Goal: Information Seeking & Learning: Check status

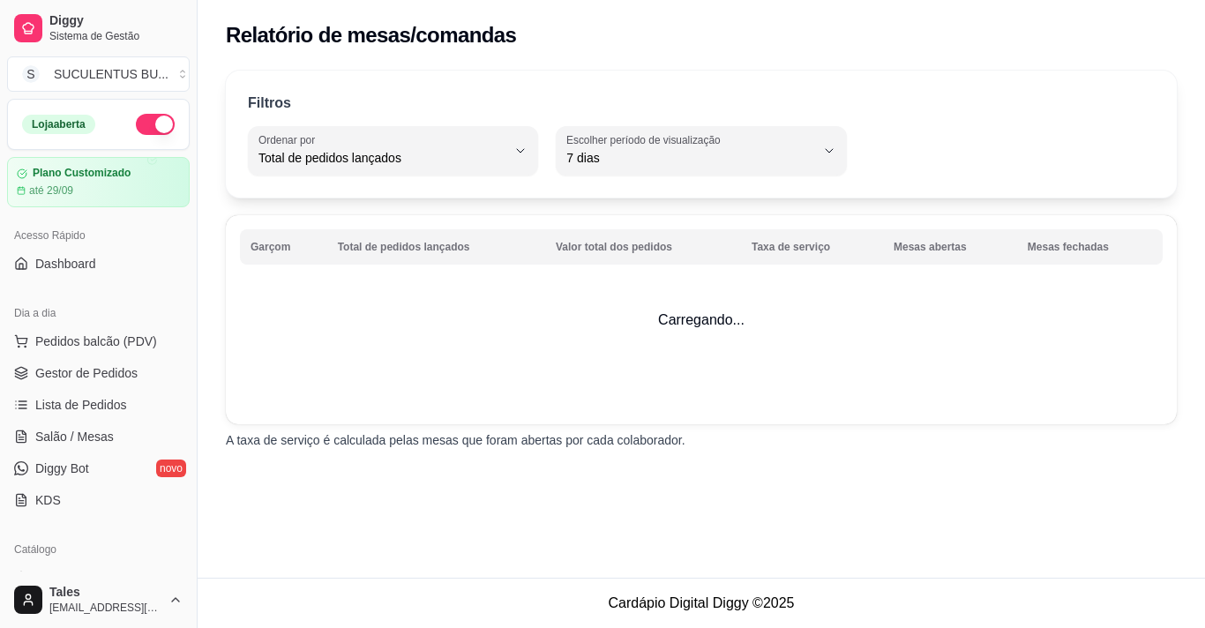
select select "TOTAL_OF_ORDERS"
select select "7"
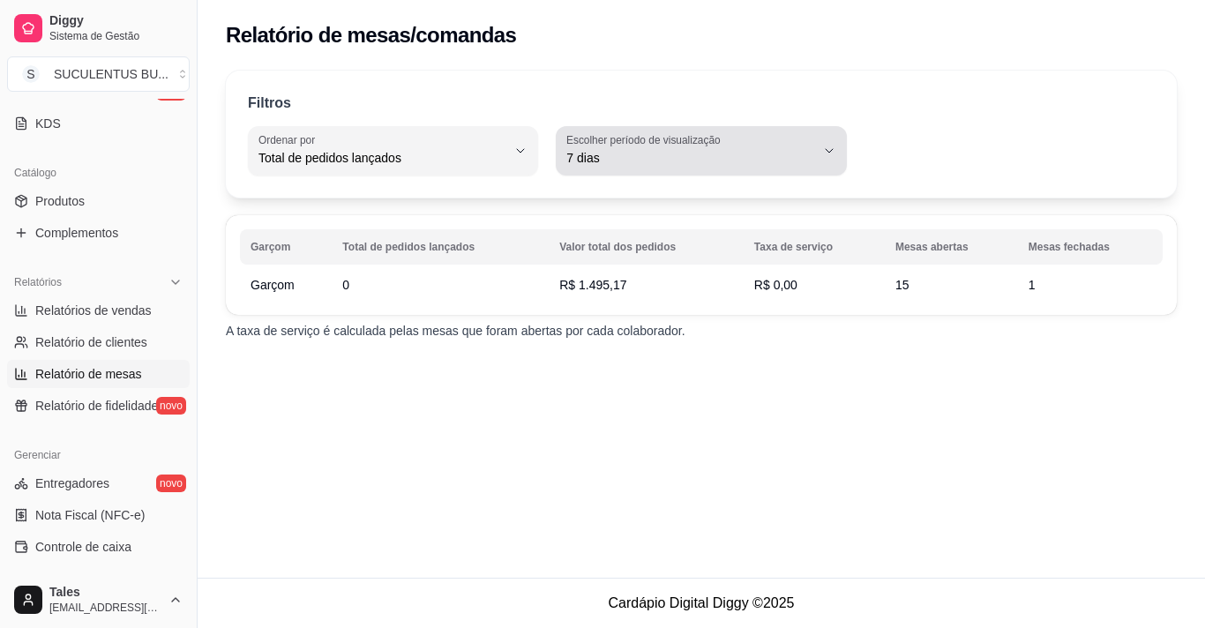
click at [750, 155] on span "7 dias" at bounding box center [690, 158] width 248 height 18
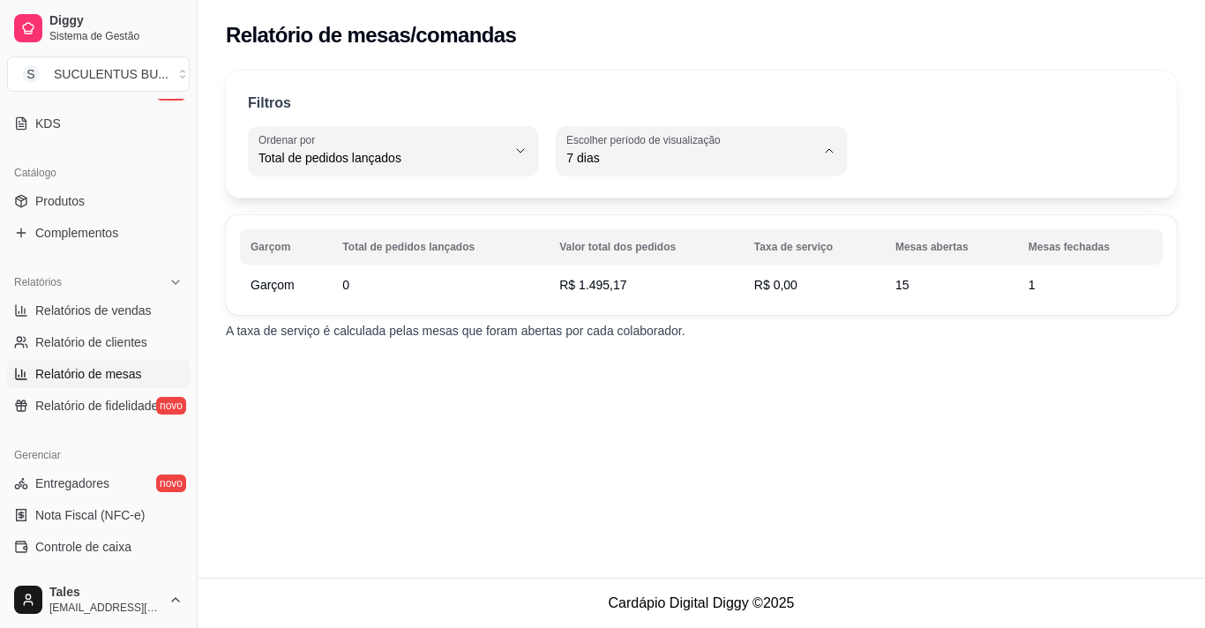
click at [602, 236] on span "Ontem" at bounding box center [692, 229] width 235 height 17
type input "1"
select select "1"
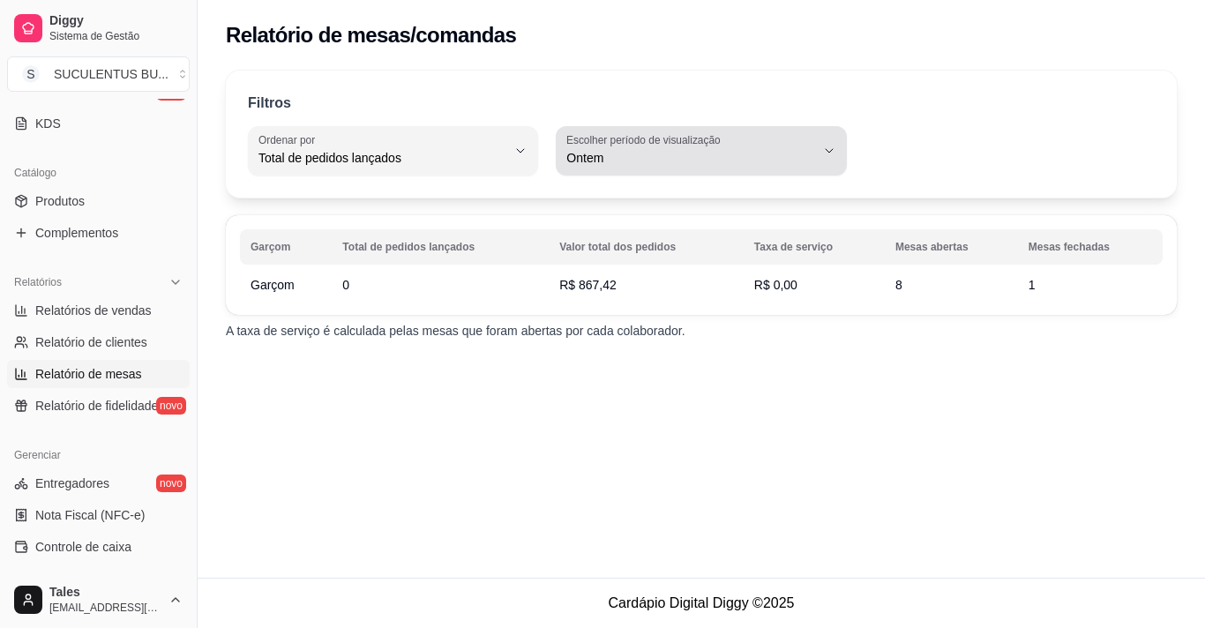
click at [657, 161] on span "Ontem" at bounding box center [690, 158] width 248 height 18
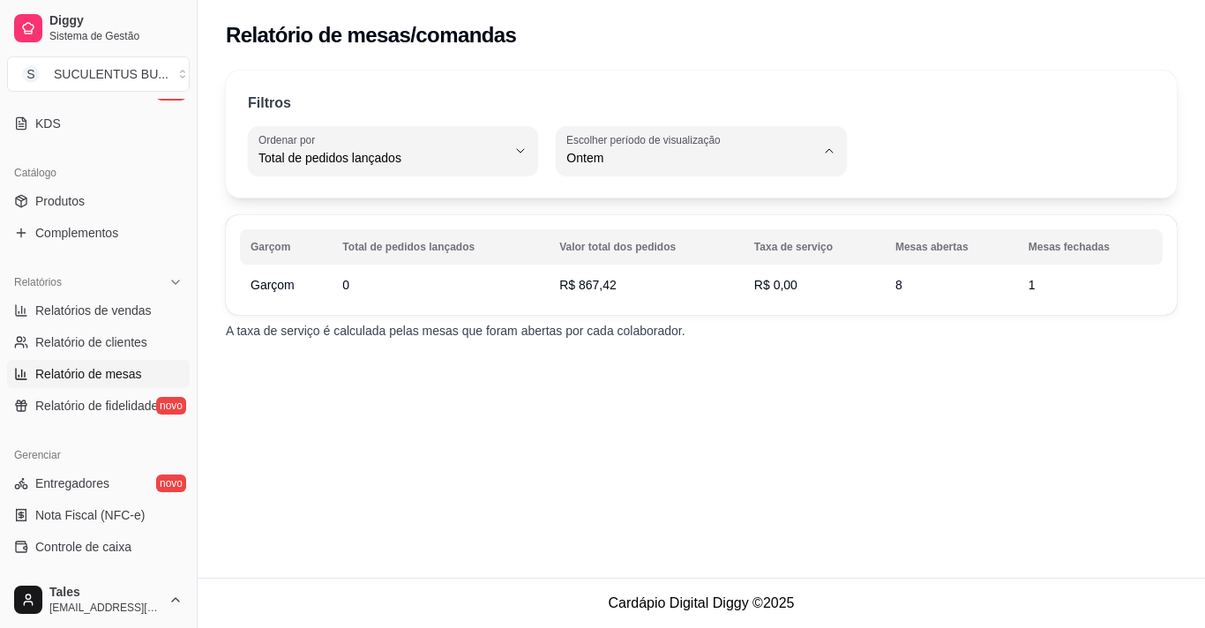
click at [604, 206] on span "Hoje" at bounding box center [692, 199] width 235 height 17
type input "0"
select select "0"
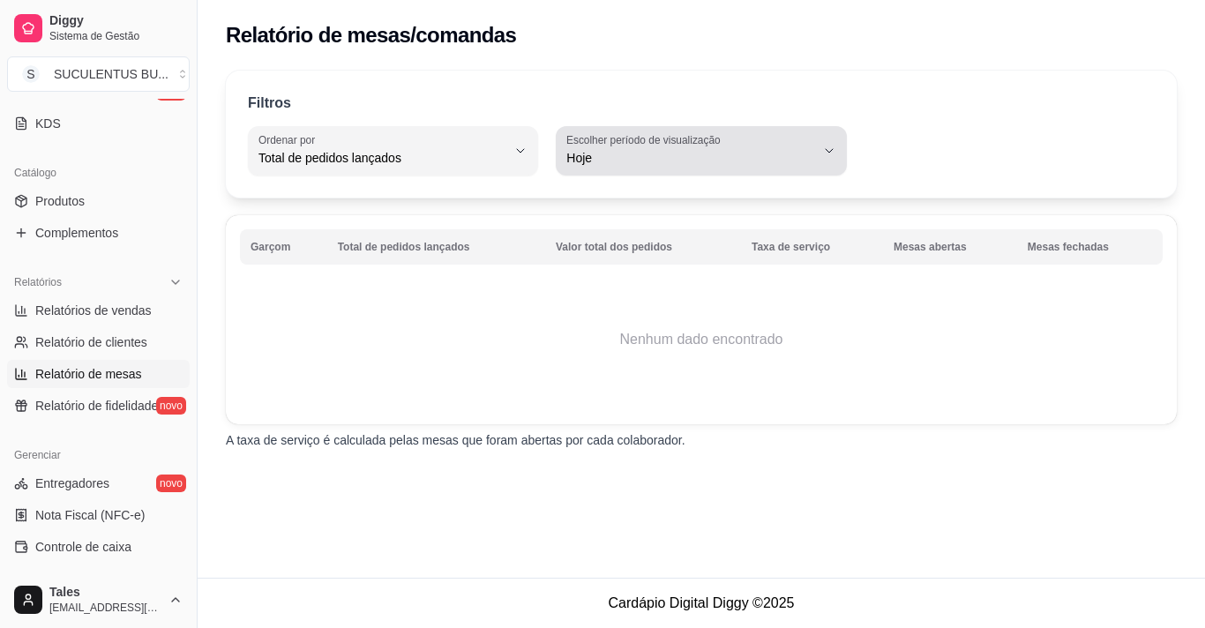
click at [647, 159] on span "Hoje" at bounding box center [690, 158] width 248 height 18
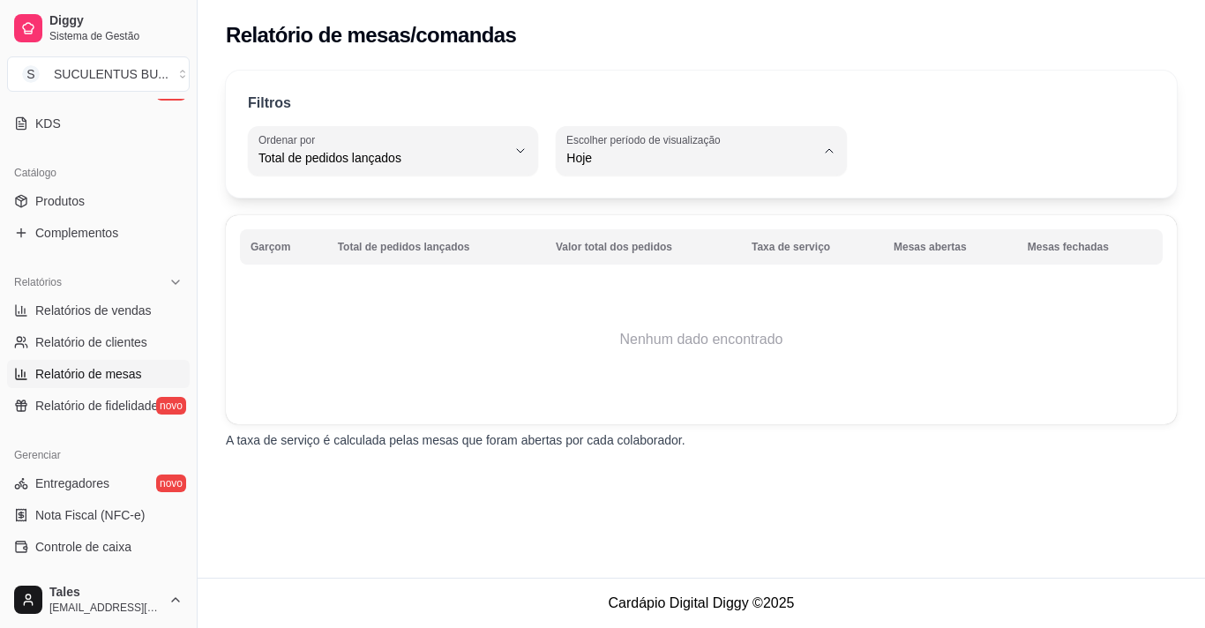
click at [617, 228] on span "Ontem" at bounding box center [692, 229] width 235 height 17
type input "1"
select select "1"
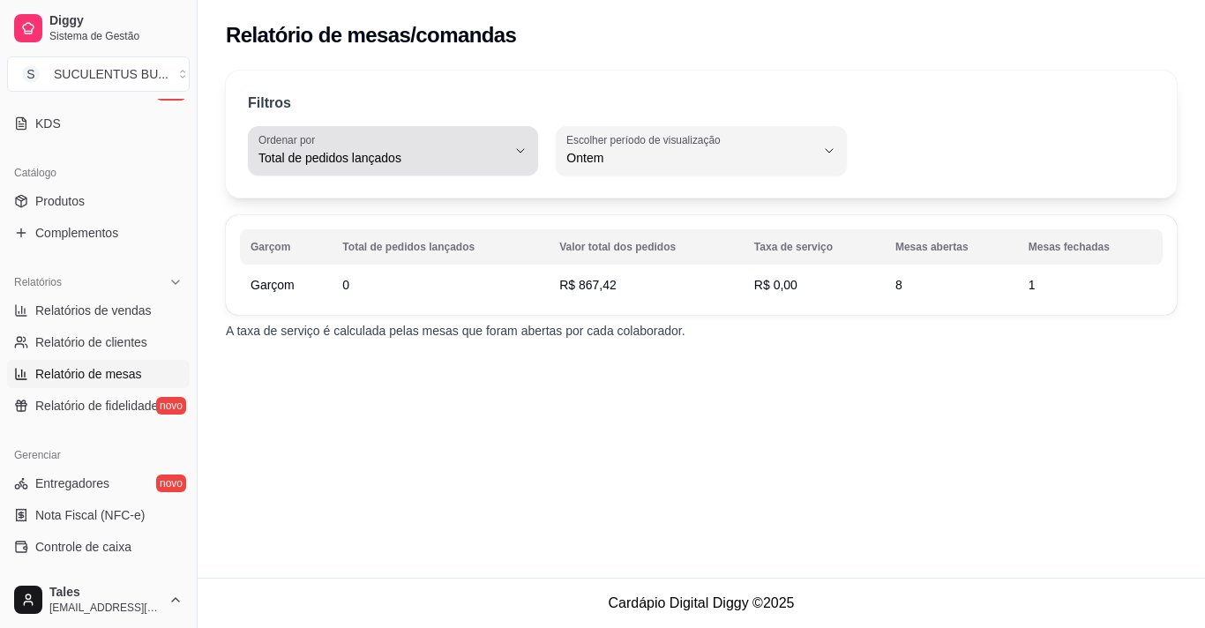
click at [509, 143] on button "Ordenar por Total de pedidos lançados" at bounding box center [393, 150] width 290 height 49
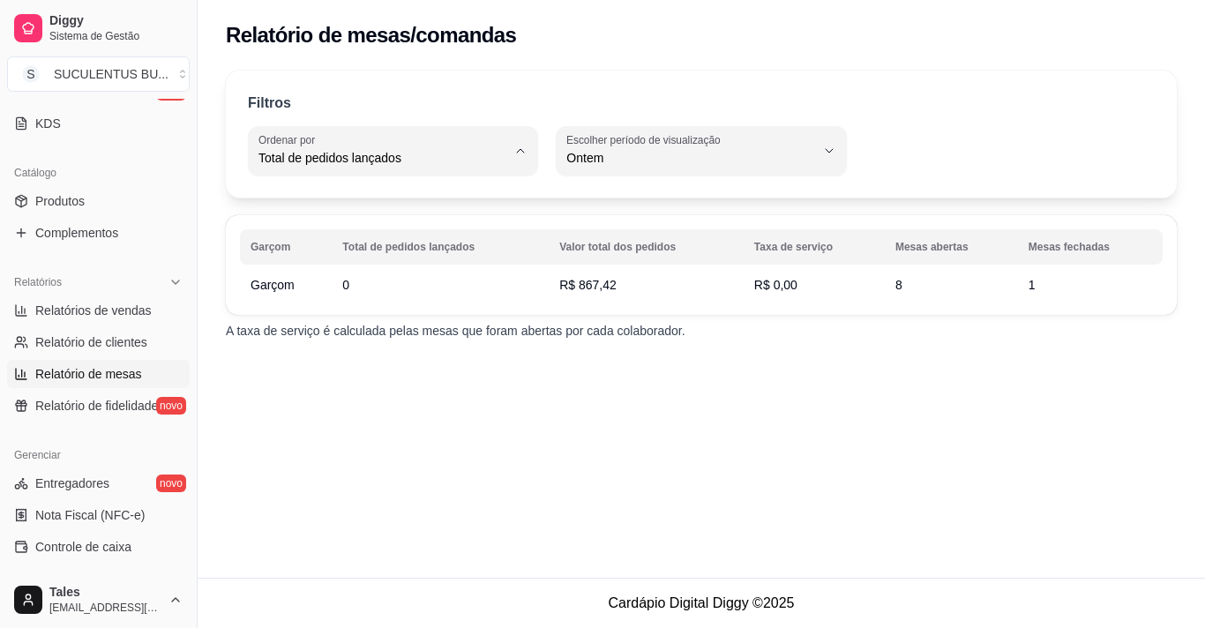
click at [328, 263] on span "Taxa de serviço" at bounding box center [384, 258] width 235 height 17
type input "SERVICE_FEE"
select select "SERVICE_FEE"
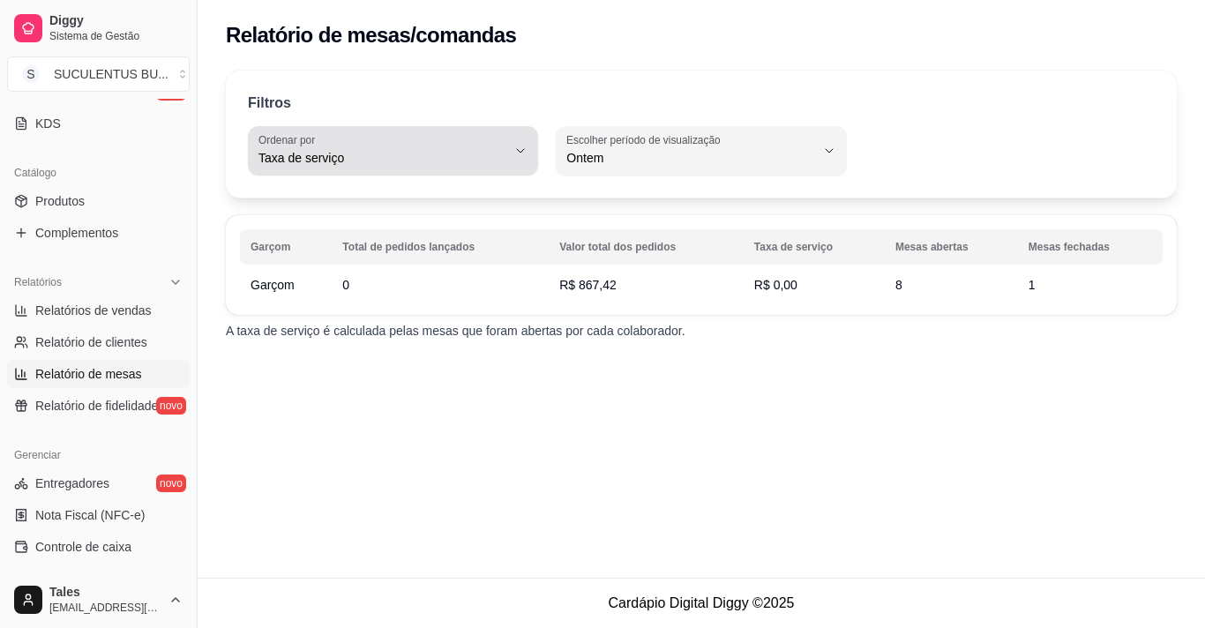
click at [506, 146] on div "Taxa de serviço" at bounding box center [382, 150] width 248 height 35
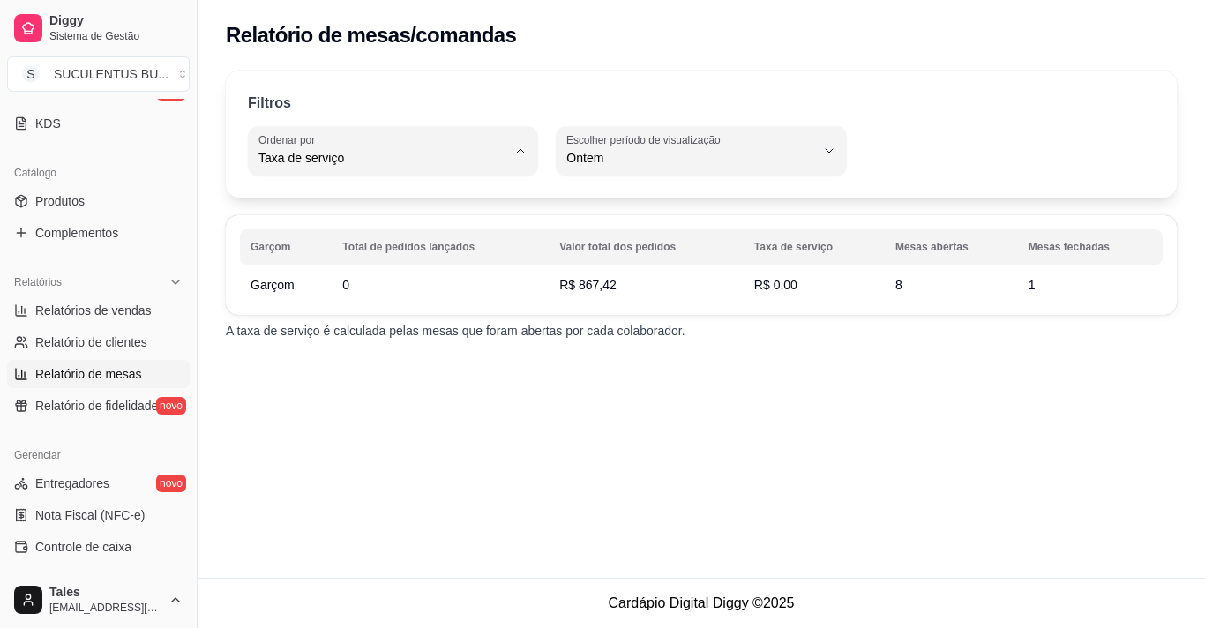
click at [341, 300] on li "Mesas abertas" at bounding box center [393, 286] width 266 height 27
type input "TOTAL_OF_OPENED_ORIGINS"
select select "TOTAL_OF_OPENED_ORIGINS"
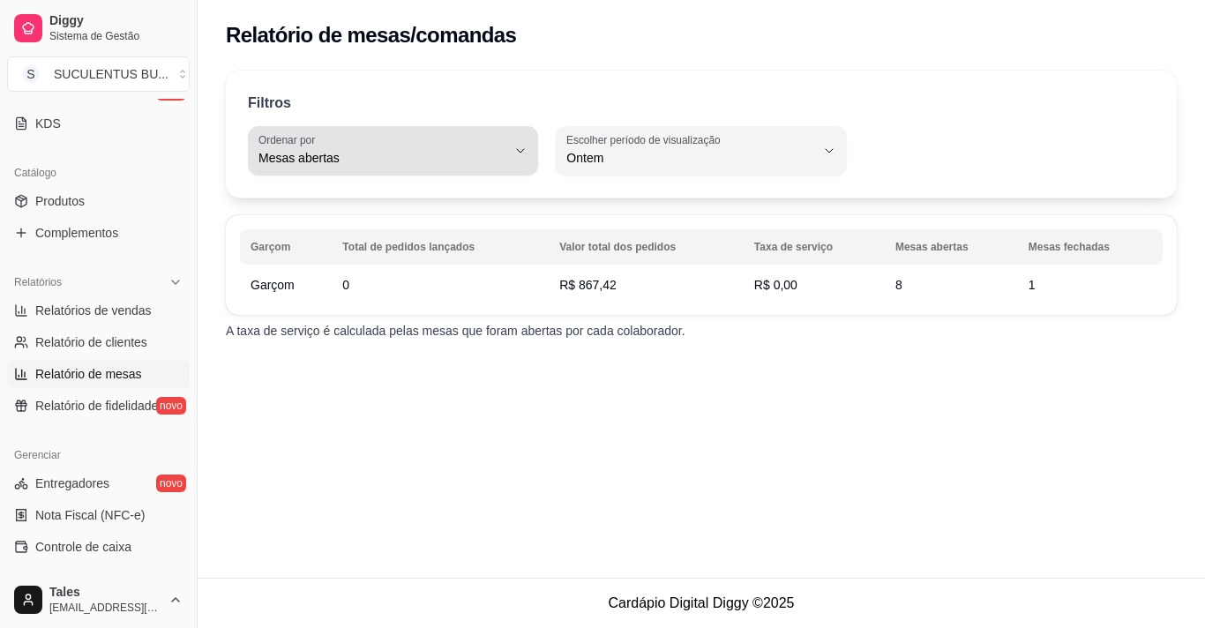
click at [462, 164] on span "Mesas abertas" at bounding box center [382, 158] width 248 height 18
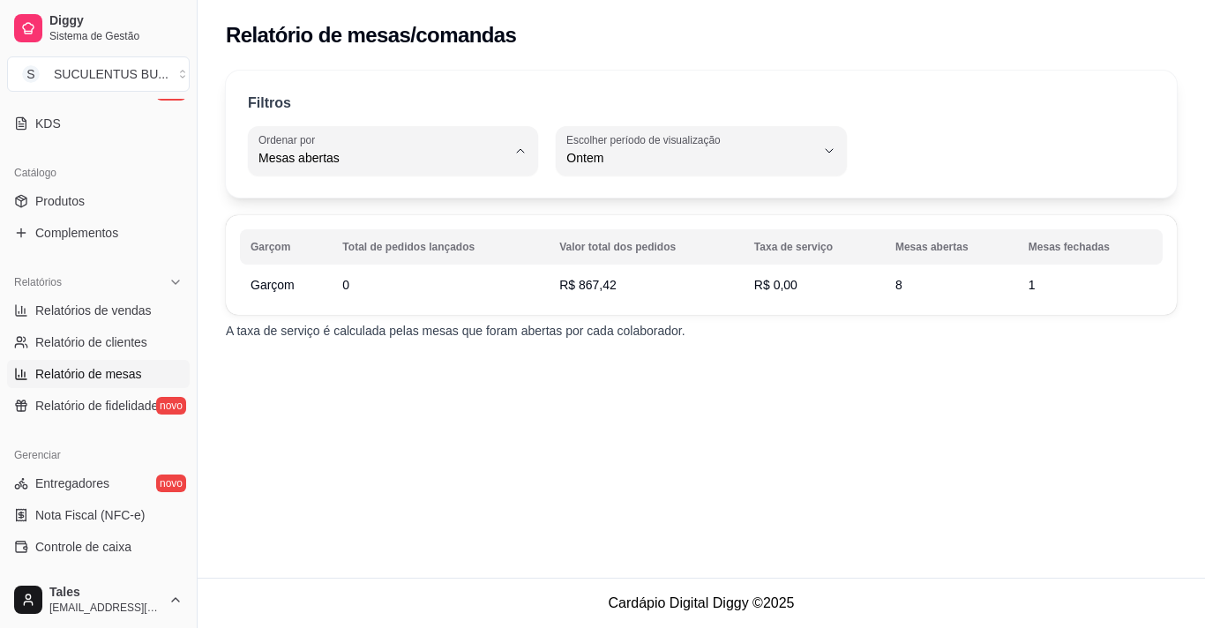
click at [351, 324] on span "Mesas fechadas" at bounding box center [384, 315] width 235 height 17
type input "TOTAL_OF_CLOSED_ORIGINS"
select select "TOTAL_OF_CLOSED_ORIGINS"
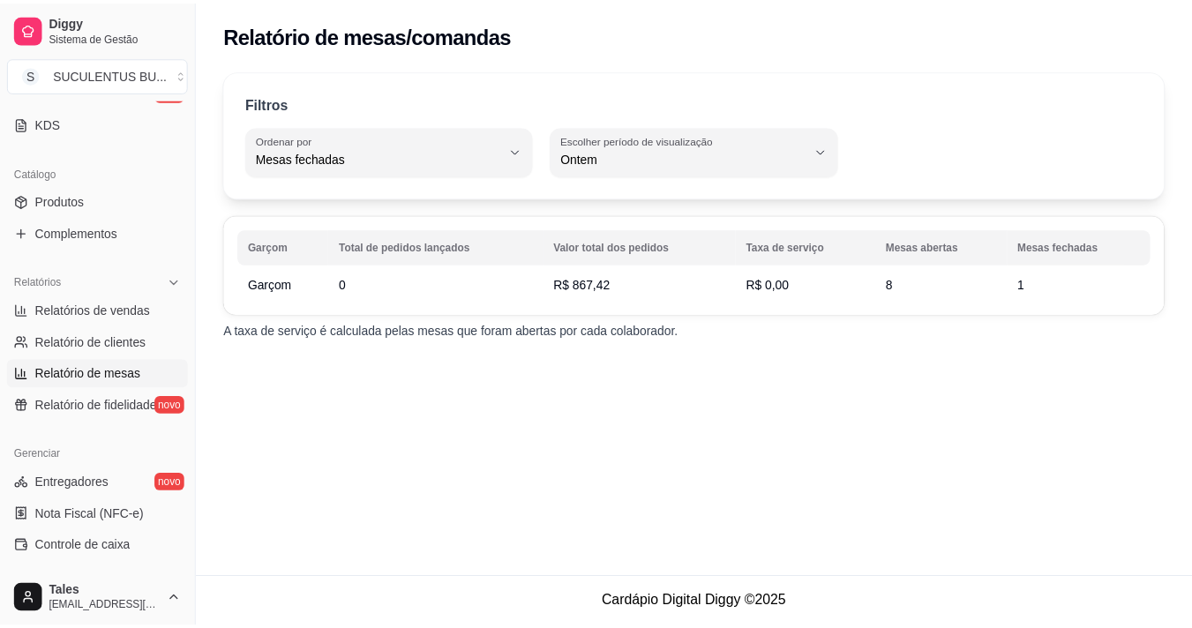
scroll to position [17, 0]
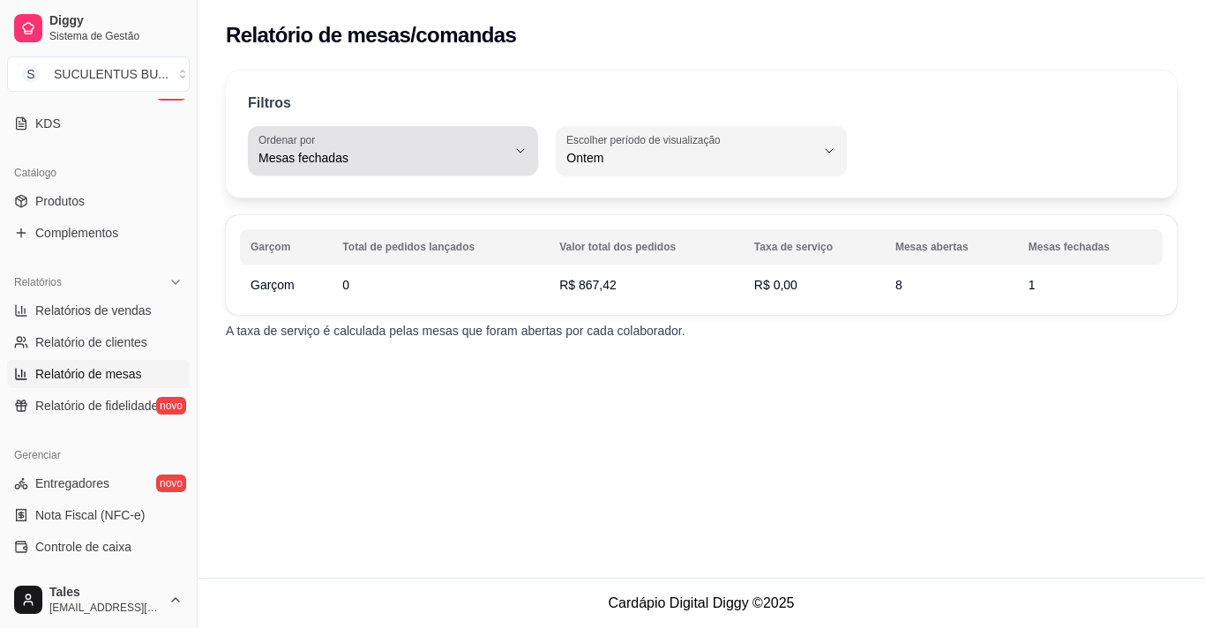
click at [307, 164] on span "Mesas fechadas" at bounding box center [382, 158] width 248 height 18
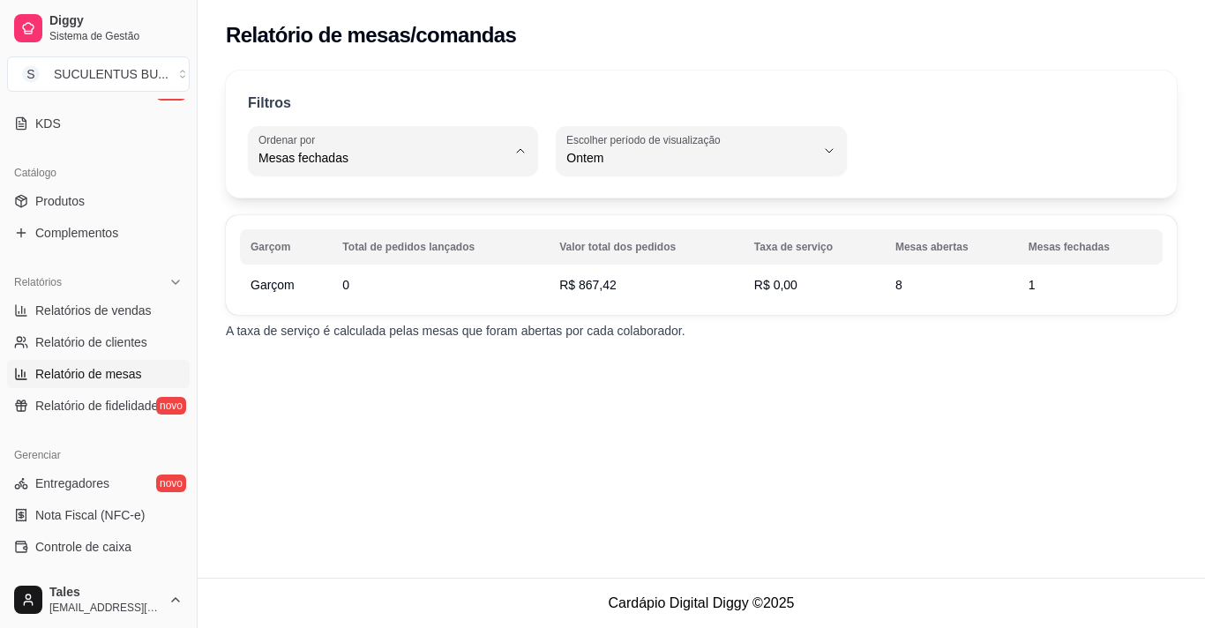
click at [371, 200] on span "Total de pedidos lançados" at bounding box center [384, 199] width 235 height 17
type input "TOTAL_OF_ORDERS"
select select "TOTAL_OF_ORDERS"
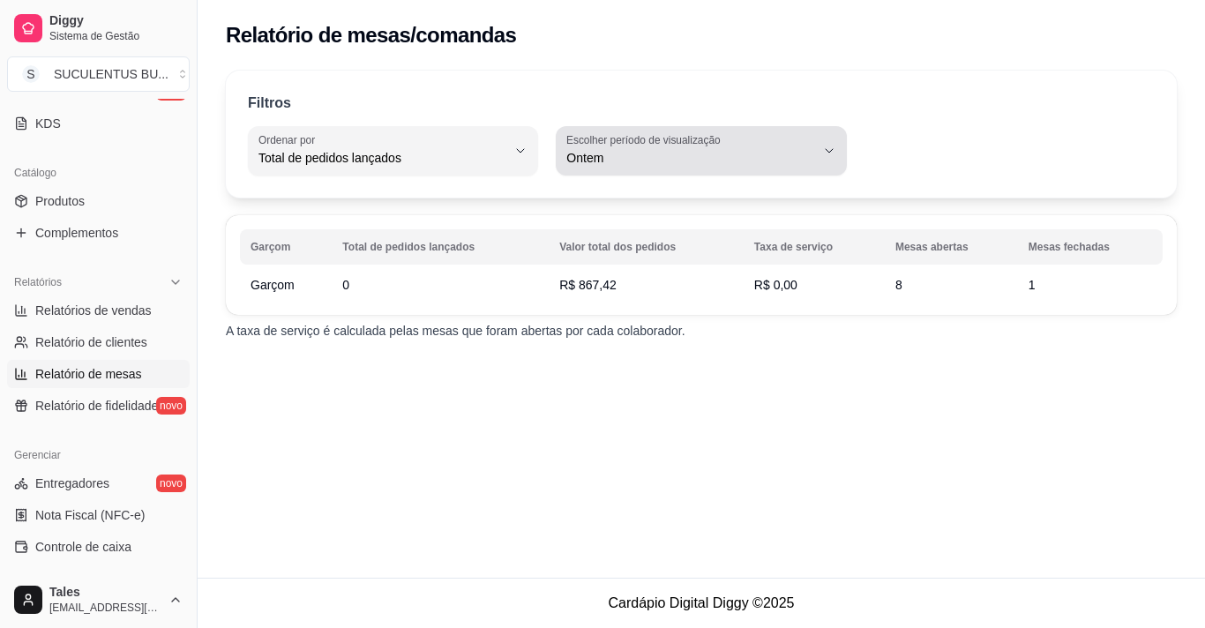
click at [611, 163] on span "Ontem" at bounding box center [690, 158] width 248 height 18
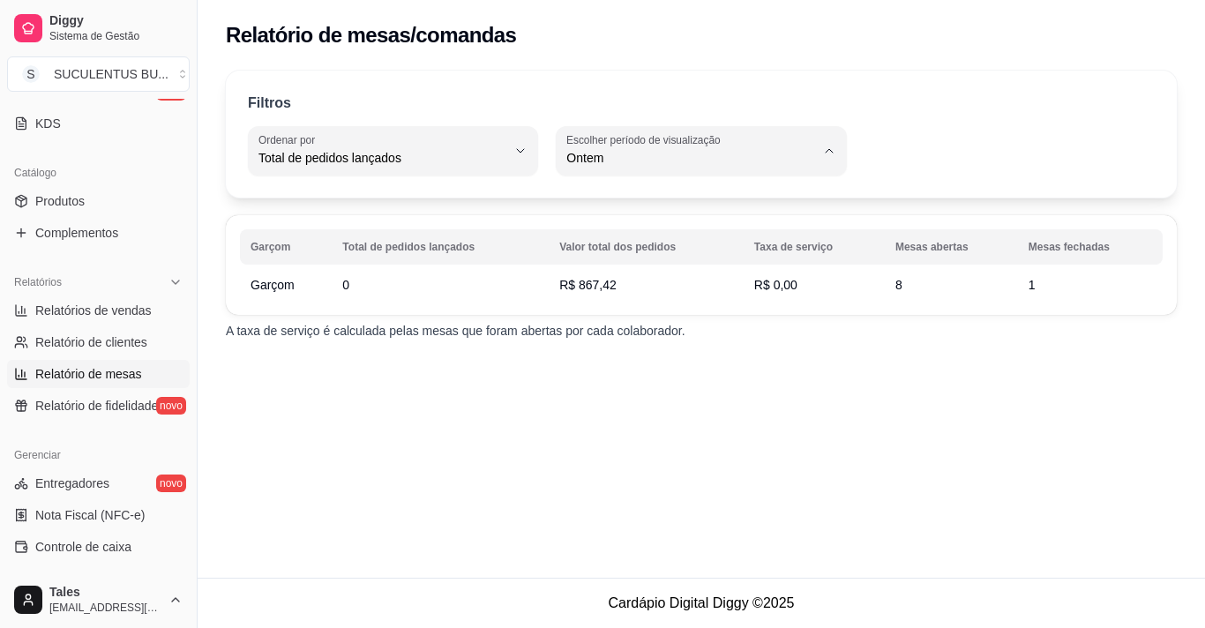
click at [607, 282] on span "15 dias" at bounding box center [692, 286] width 235 height 17
type input "15"
select select "15"
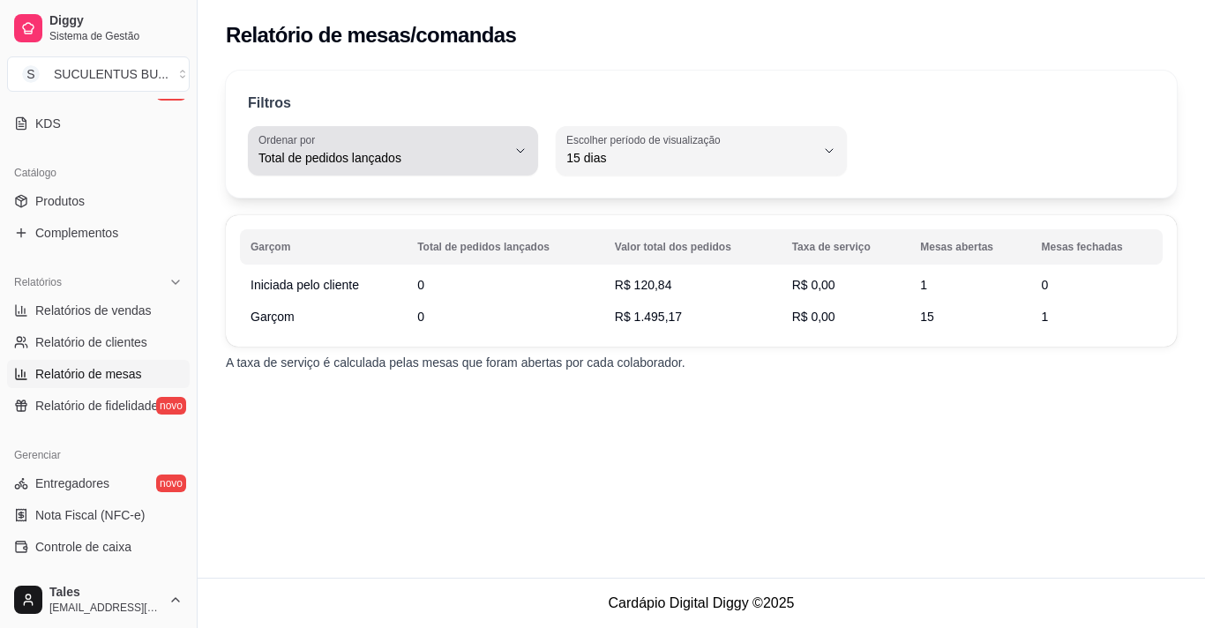
click at [411, 168] on div "Total de pedidos lançados" at bounding box center [382, 150] width 248 height 35
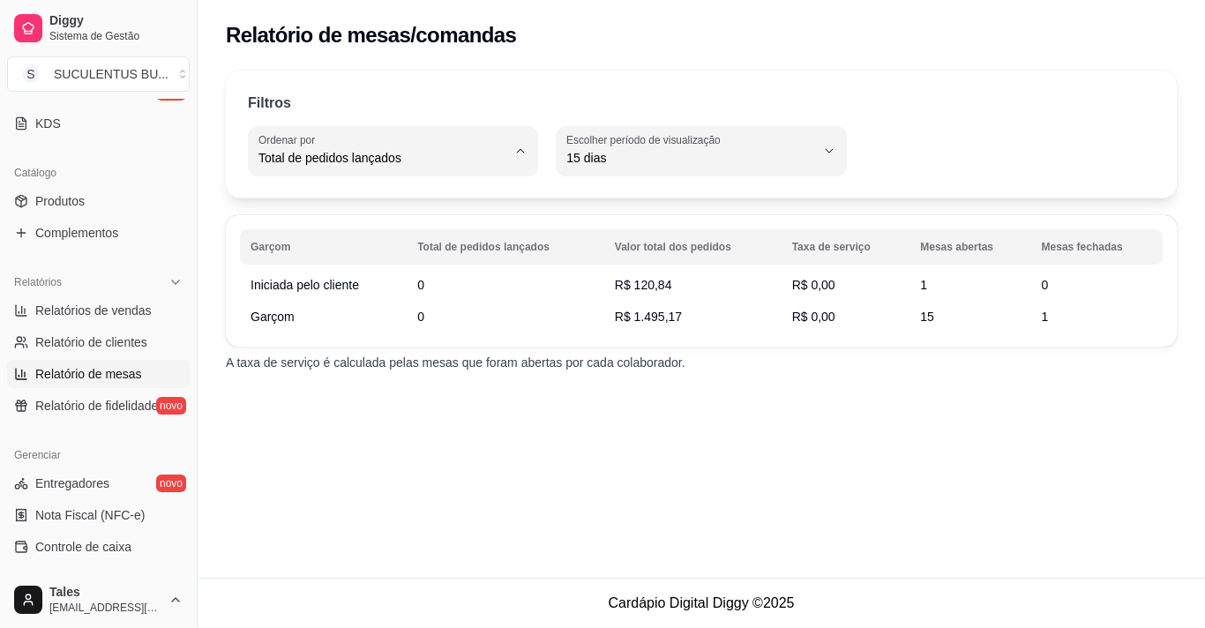
click at [346, 229] on span "Valor total dos pedidos" at bounding box center [384, 229] width 235 height 17
type input "TOTAL_AMOUNT_OF_ORDERS"
select select "TOTAL_AMOUNT_OF_ORDERS"
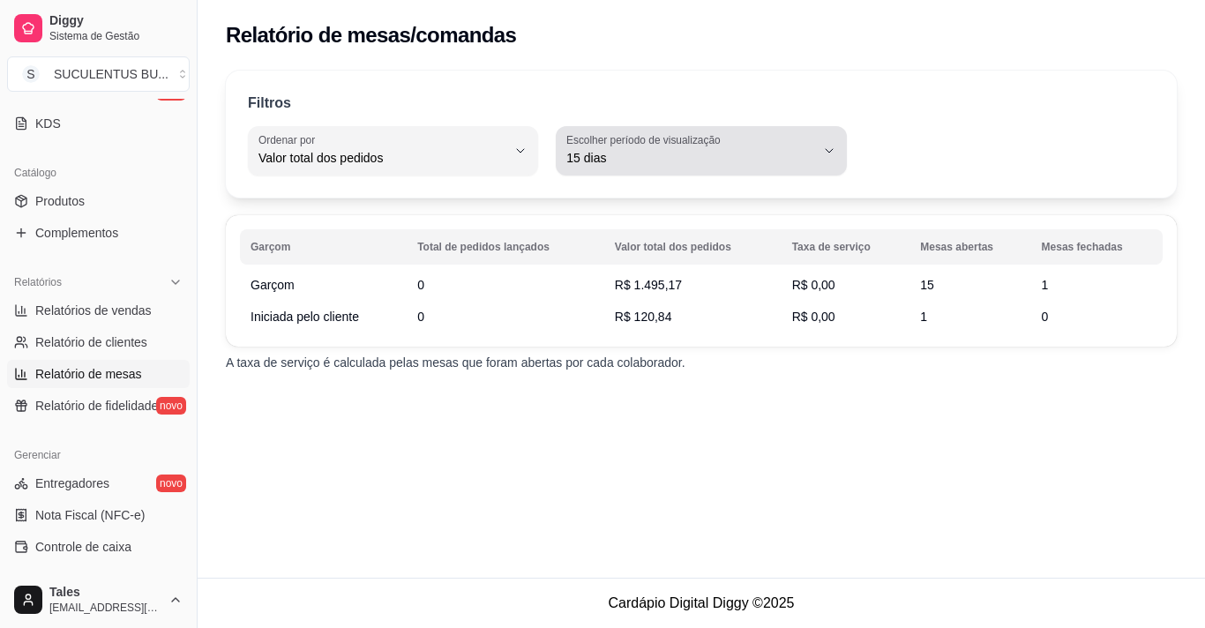
click at [680, 153] on span "15 dias" at bounding box center [690, 158] width 248 height 18
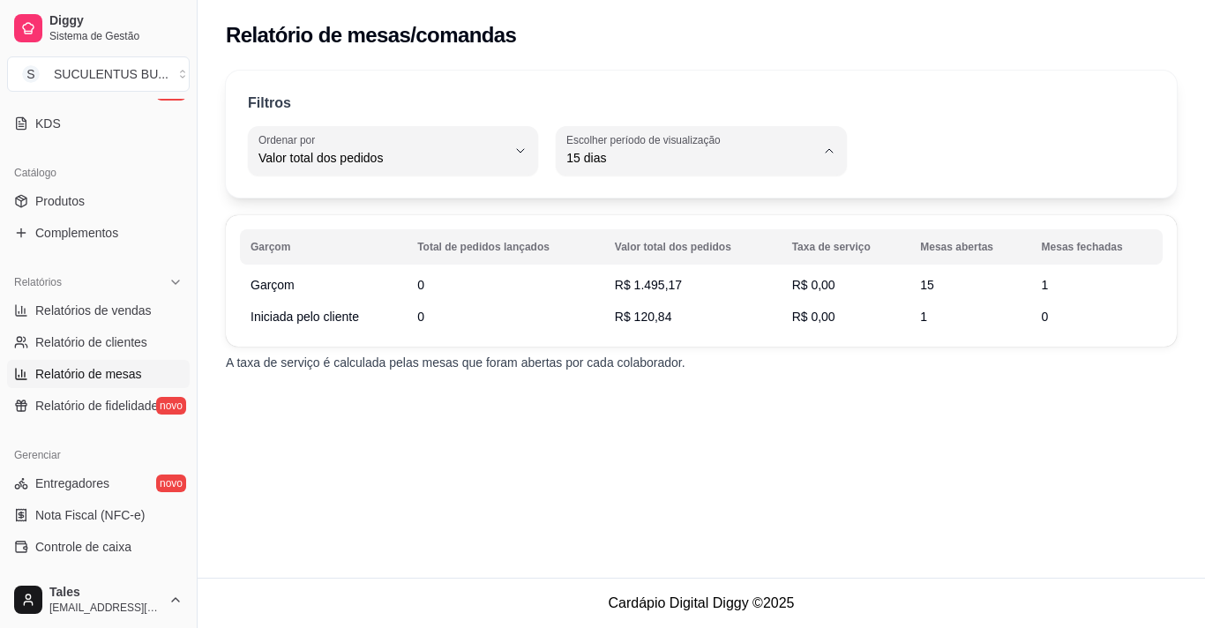
click at [585, 206] on span "Hoje" at bounding box center [692, 199] width 235 height 17
type input "0"
select select "0"
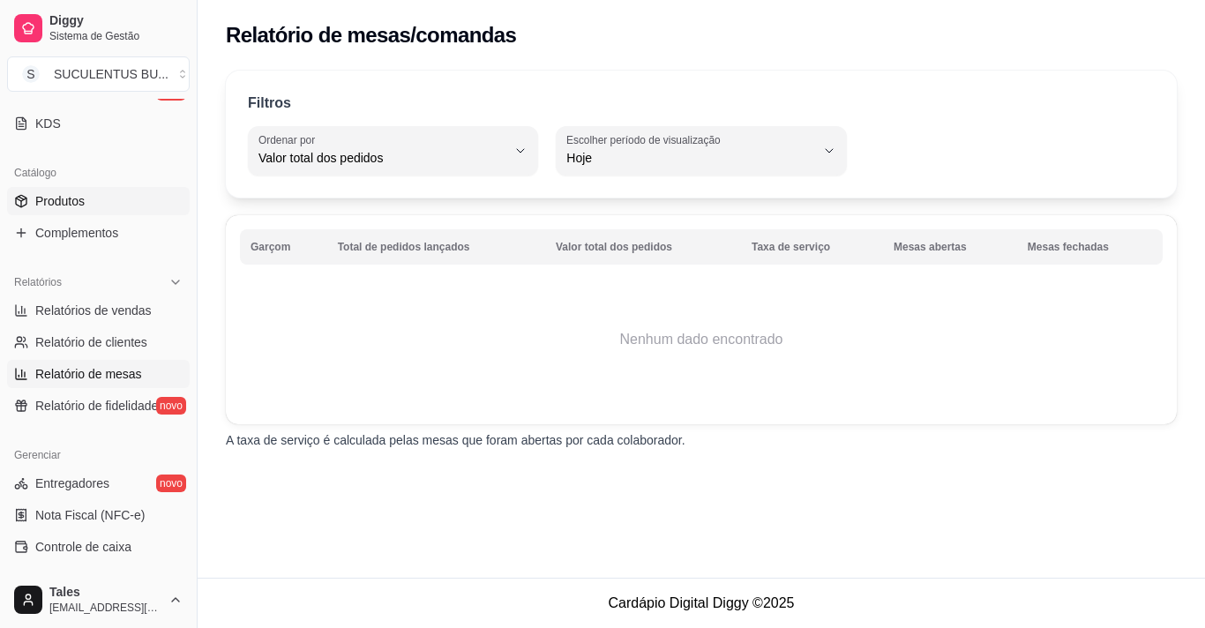
click at [90, 206] on link "Produtos" at bounding box center [98, 201] width 183 height 28
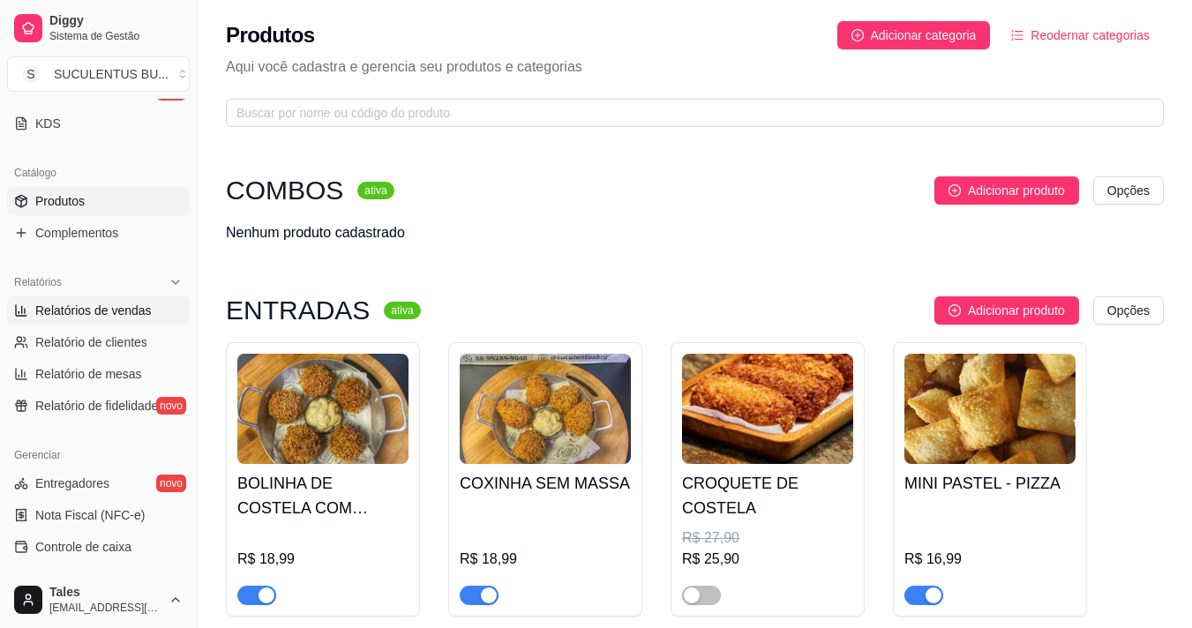
click at [107, 318] on span "Relatórios de vendas" at bounding box center [93, 311] width 116 height 18
select select "ALL"
select select "0"
